Goal: Task Accomplishment & Management: Complete application form

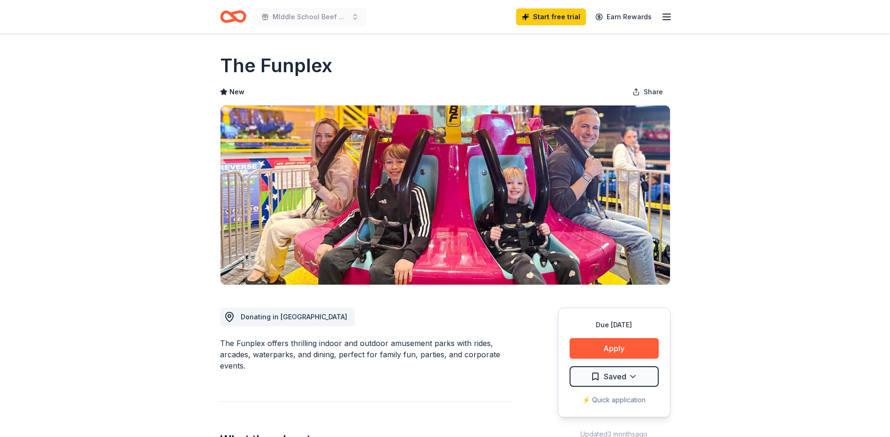
drag, startPoint x: 366, startPoint y: 45, endPoint x: 412, endPoint y: 68, distance: 51.8
click at [603, 345] on button "Apply" at bounding box center [614, 348] width 89 height 21
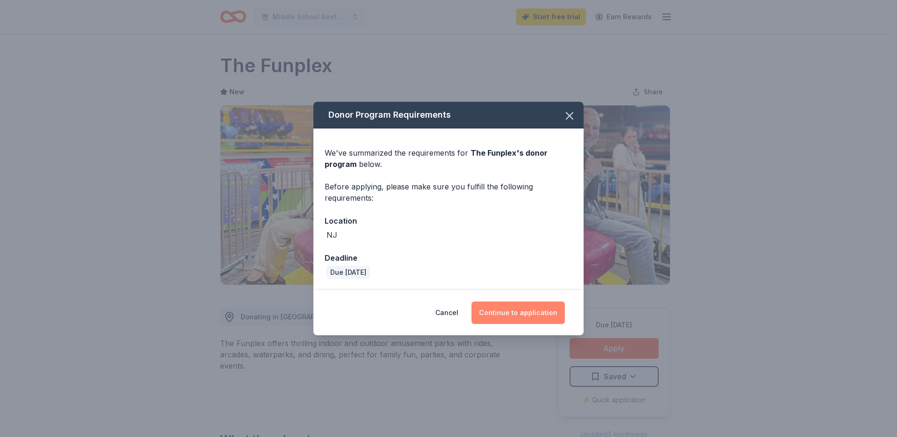
click at [505, 309] on button "Continue to application" at bounding box center [518, 313] width 93 height 23
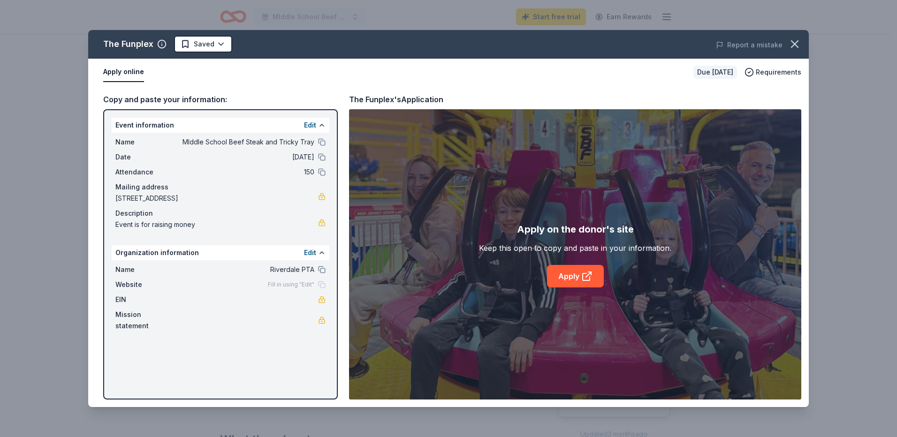
click at [130, 72] on button "Apply online" at bounding box center [123, 72] width 41 height 20
click at [574, 272] on link "Apply" at bounding box center [575, 276] width 57 height 23
click at [793, 37] on button "button" at bounding box center [795, 44] width 21 height 21
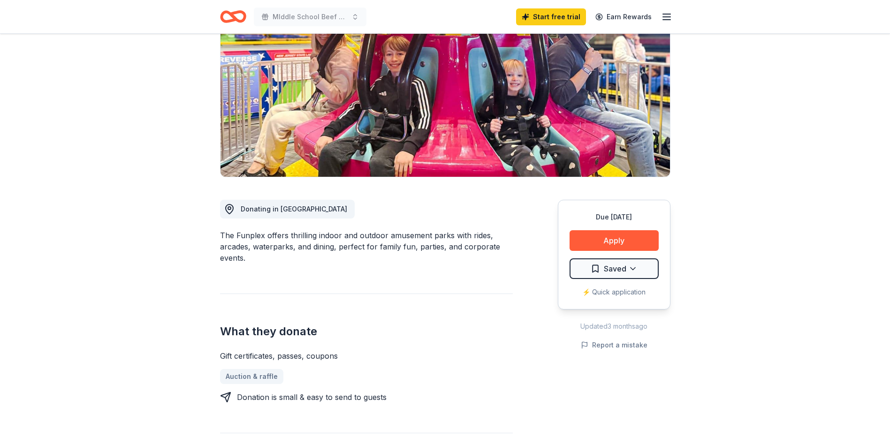
scroll to position [141, 0]
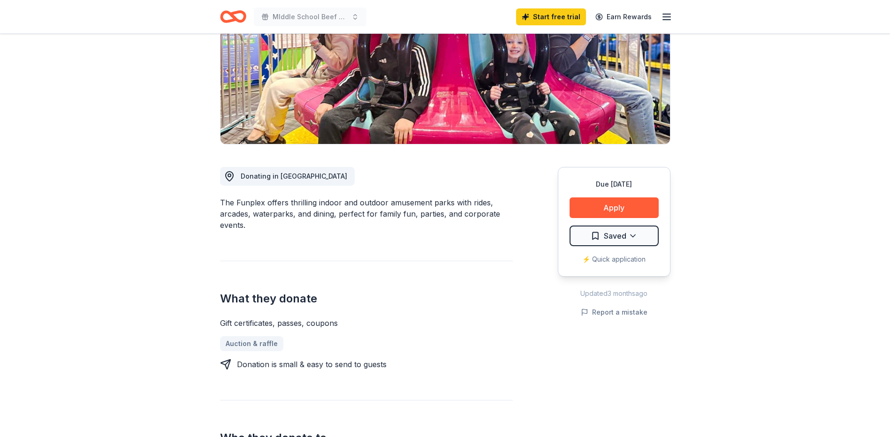
click at [615, 257] on div "⚡️ Quick application" at bounding box center [614, 259] width 89 height 11
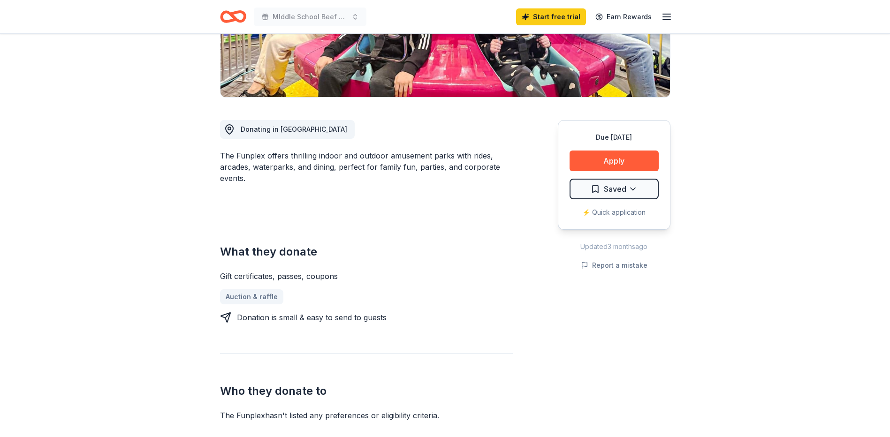
scroll to position [0, 0]
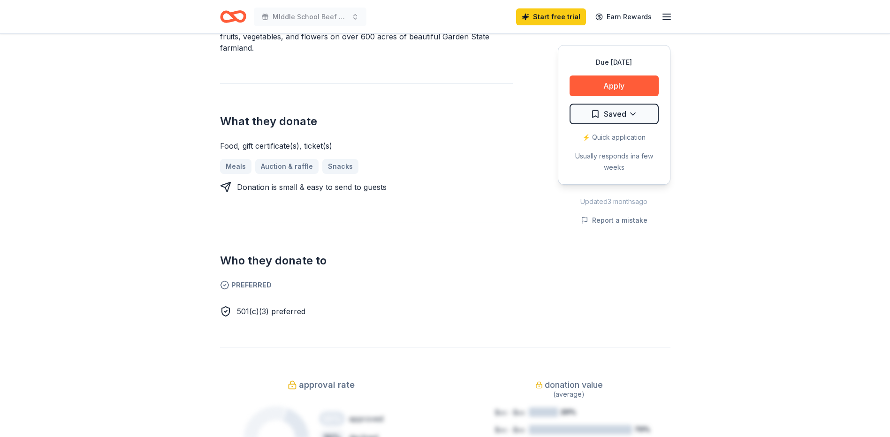
scroll to position [235, 0]
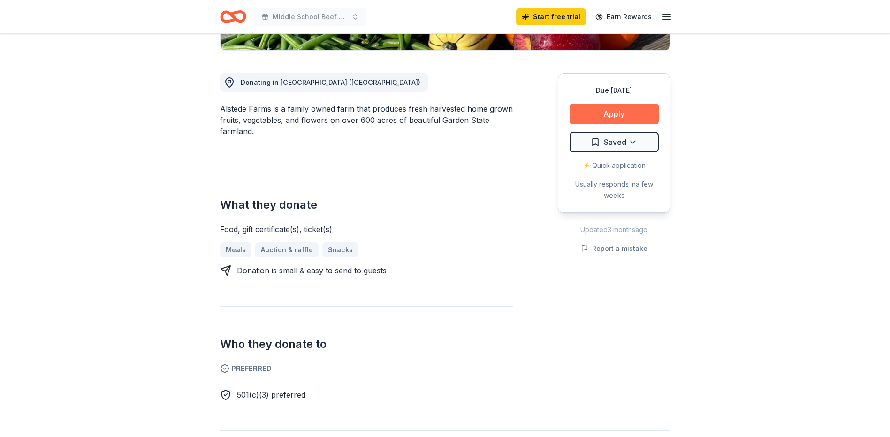
click at [622, 112] on button "Apply" at bounding box center [614, 114] width 89 height 21
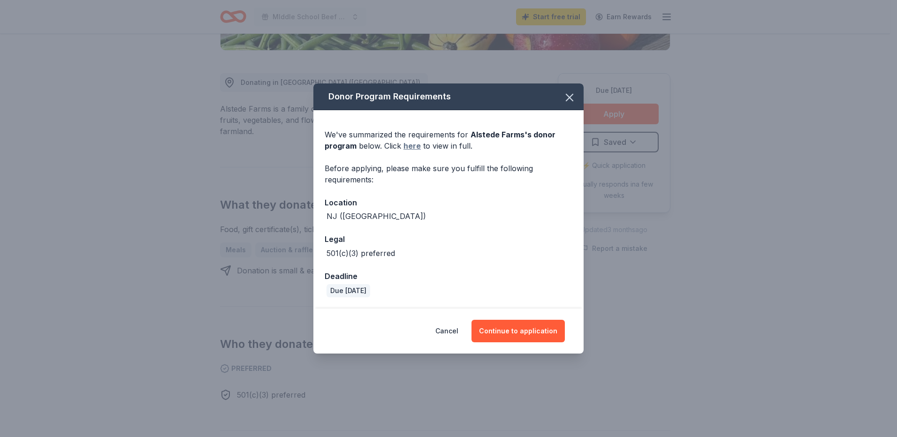
click at [411, 145] on link "here" at bounding box center [412, 145] width 17 height 11
click at [514, 330] on button "Continue to application" at bounding box center [518, 331] width 93 height 23
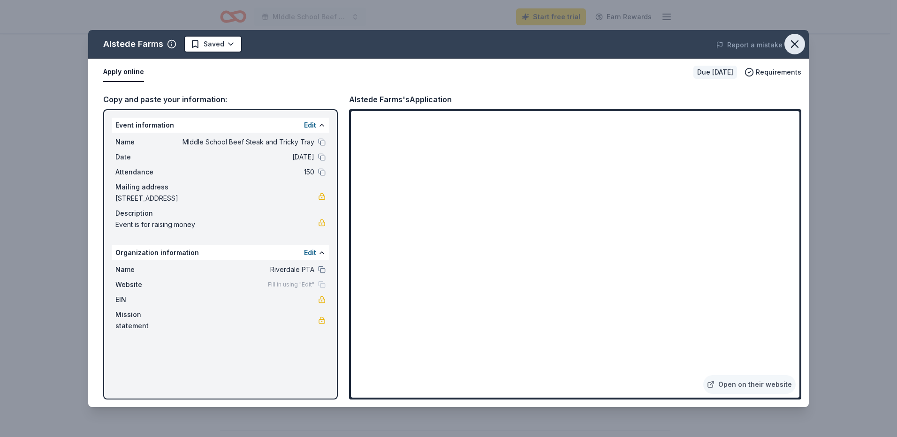
click at [795, 44] on icon "button" at bounding box center [794, 44] width 13 height 13
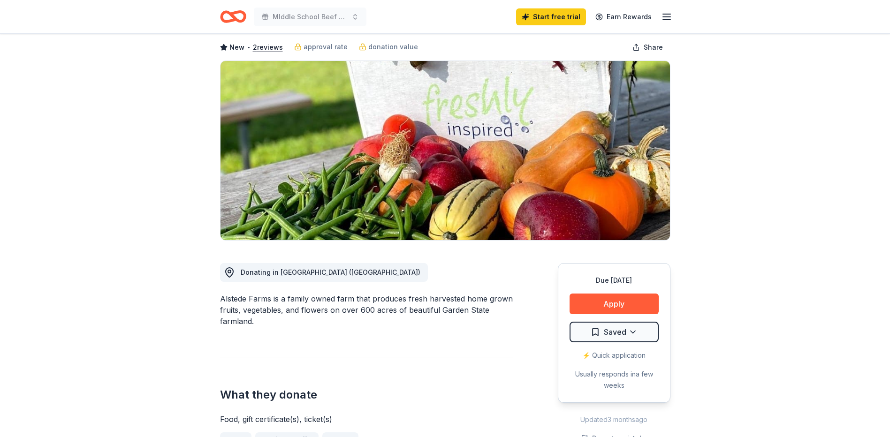
scroll to position [0, 0]
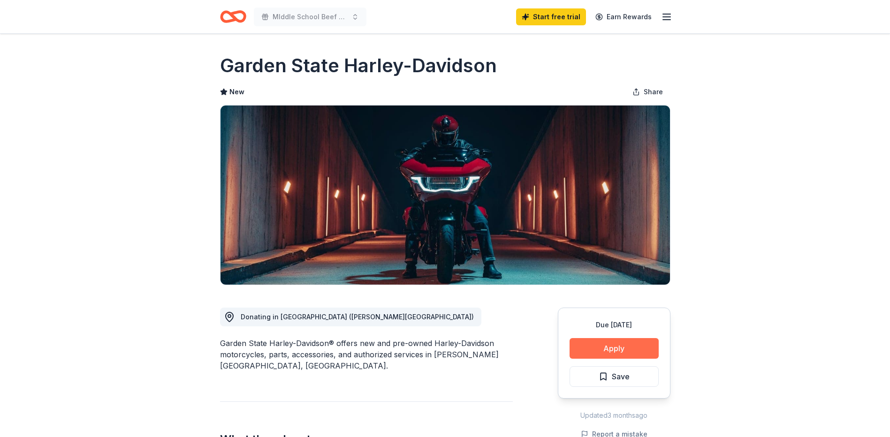
click at [609, 350] on button "Apply" at bounding box center [614, 348] width 89 height 21
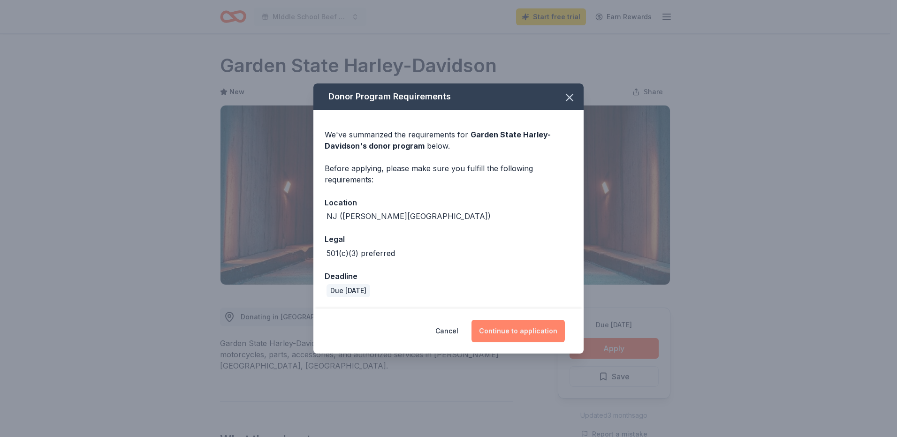
click at [519, 327] on button "Continue to application" at bounding box center [518, 331] width 93 height 23
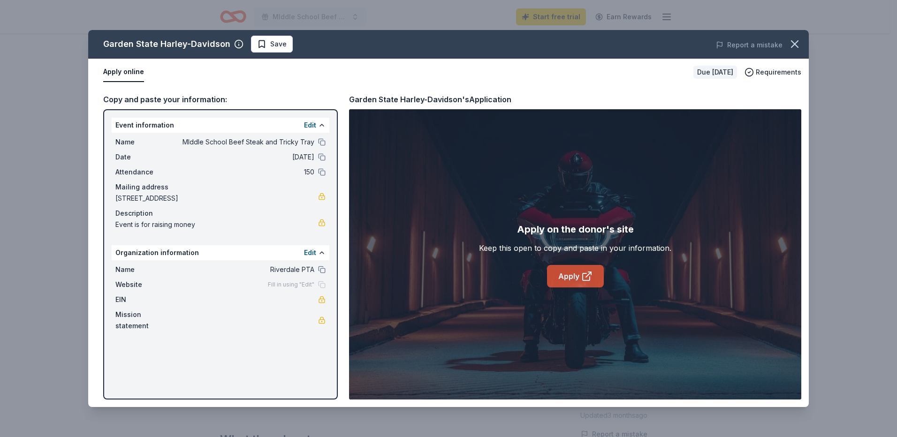
click at [580, 273] on link "Apply" at bounding box center [575, 276] width 57 height 23
click at [799, 41] on icon "button" at bounding box center [794, 44] width 13 height 13
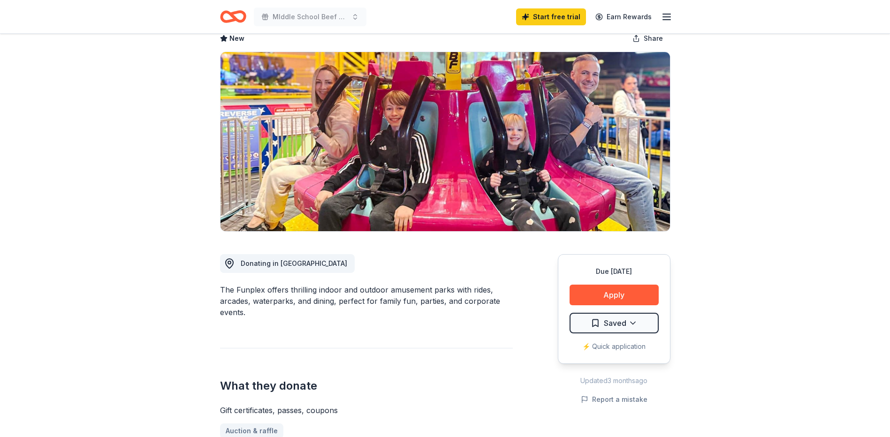
scroll to position [47, 0]
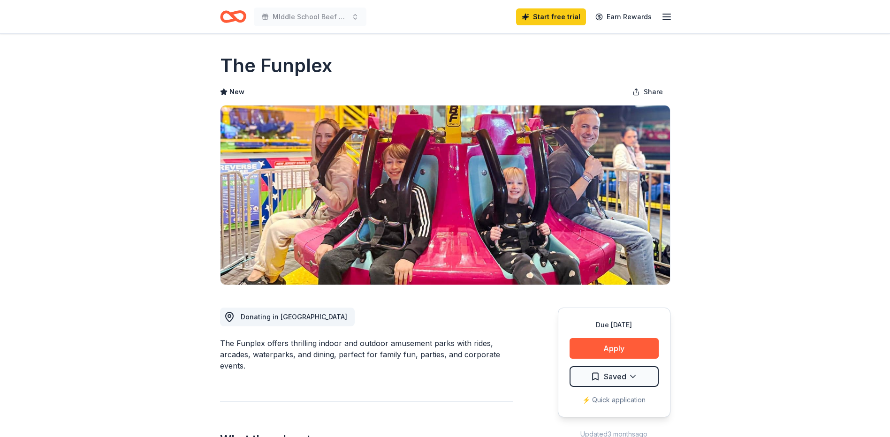
click at [666, 21] on icon "button" at bounding box center [666, 16] width 11 height 11
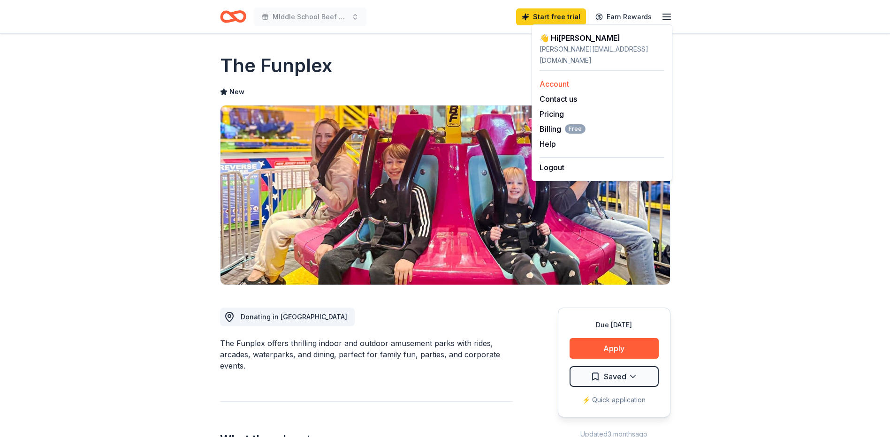
click at [558, 79] on link "Account" at bounding box center [555, 83] width 30 height 9
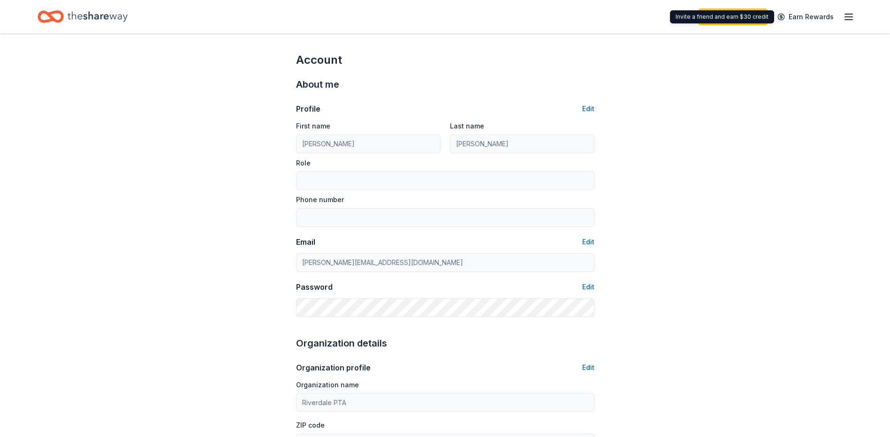
click at [855, 14] on div "Start free trial Earn Rewards" at bounding box center [445, 16] width 890 height 33
click at [854, 15] on icon "button" at bounding box center [848, 16] width 11 height 11
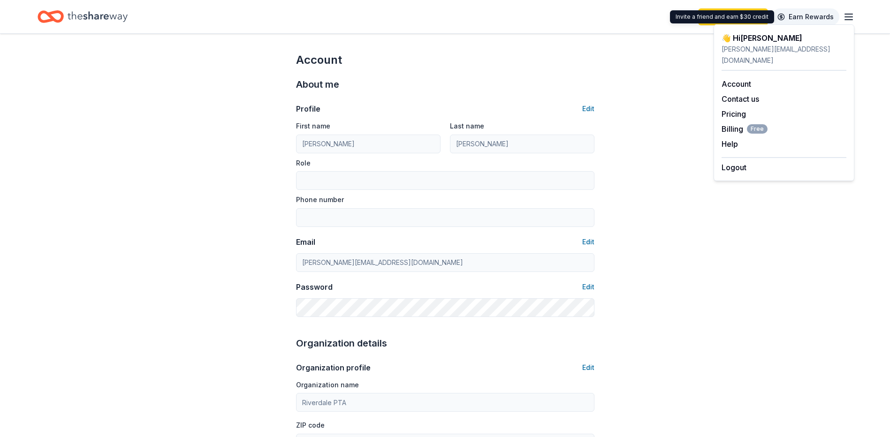
click at [807, 14] on link "Earn Rewards" at bounding box center [806, 16] width 68 height 17
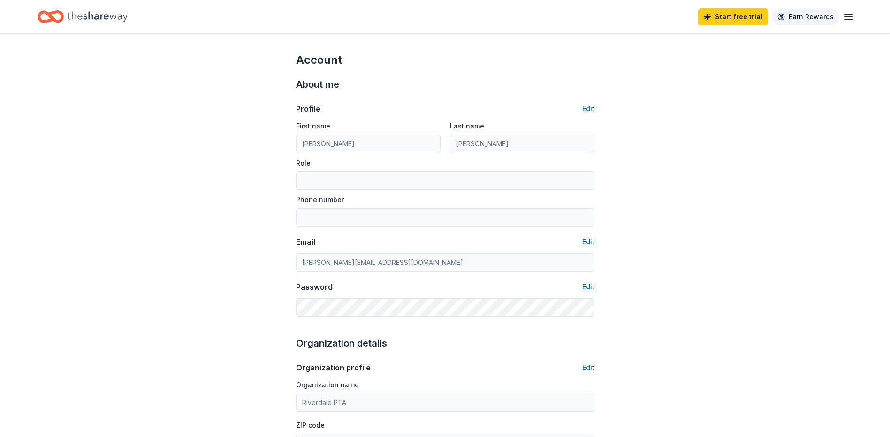
click at [813, 16] on link "Earn Rewards" at bounding box center [806, 16] width 68 height 17
click at [848, 20] on line "button" at bounding box center [849, 20] width 8 height 0
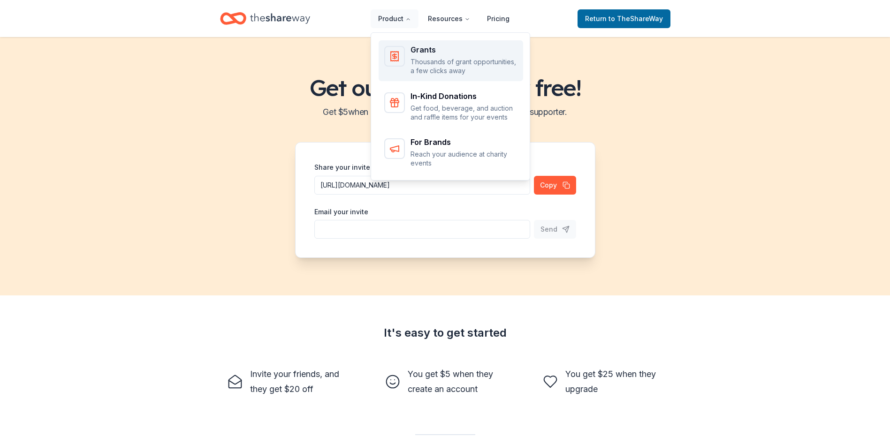
click at [462, 62] on p "Thousands of grant opportunities, a few clicks away" at bounding box center [464, 66] width 107 height 18
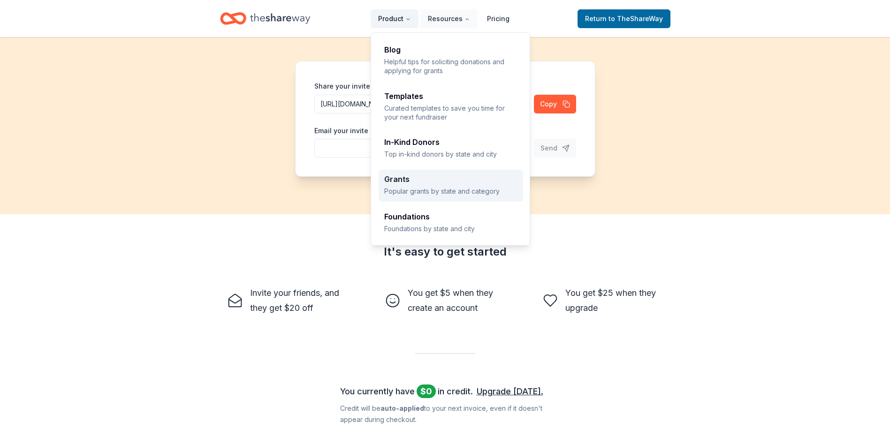
scroll to position [94, 0]
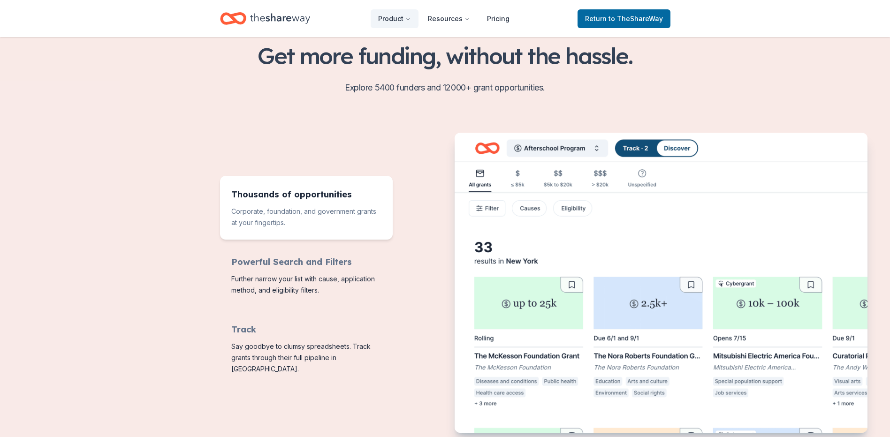
scroll to position [282, 0]
